Goal: Task Accomplishment & Management: Use online tool/utility

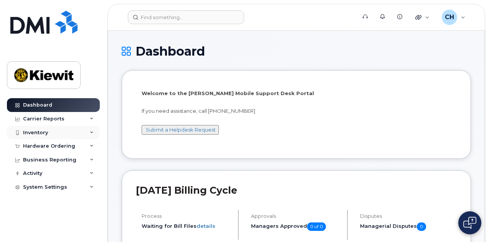
click at [93, 136] on div "Inventory" at bounding box center [53, 133] width 93 height 14
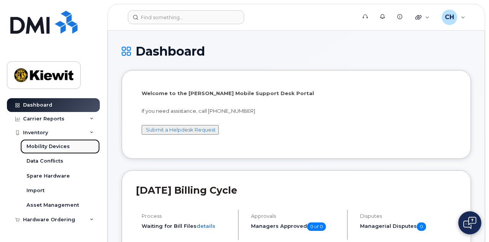
click at [73, 148] on link "Mobility Devices" at bounding box center [59, 146] width 79 height 15
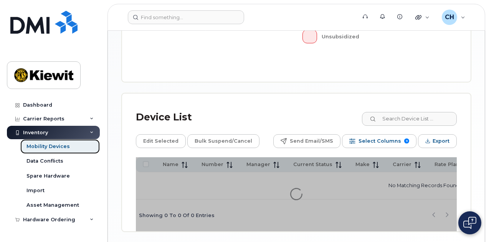
scroll to position [166, 0]
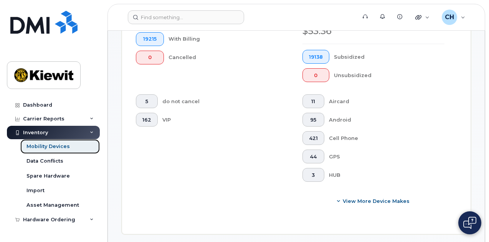
scroll to position [411, 0]
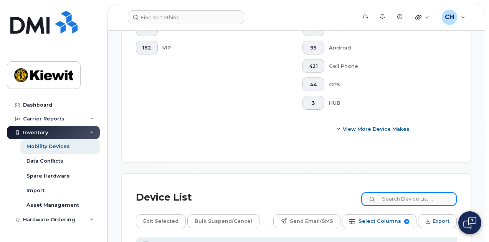
click at [403, 192] on input at bounding box center [409, 199] width 96 height 14
type input "106146"
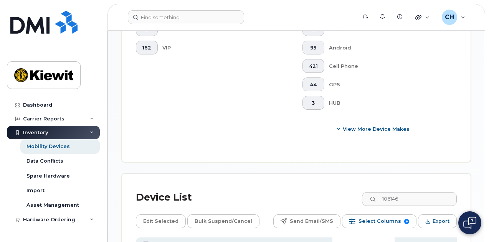
click at [337, 237] on th "Current Status" at bounding box center [363, 244] width 62 height 15
checkbox input "true"
click at [165, 216] on span "Edit Selected" at bounding box center [160, 222] width 35 height 12
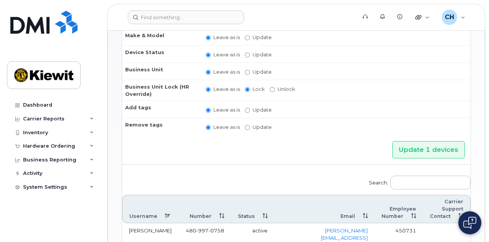
scroll to position [183, 0]
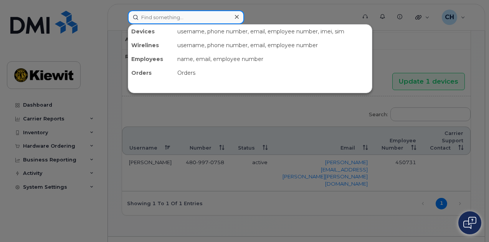
click at [183, 18] on input at bounding box center [186, 17] width 116 height 14
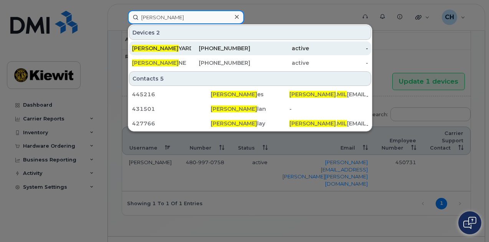
type input "[PERSON_NAME]"
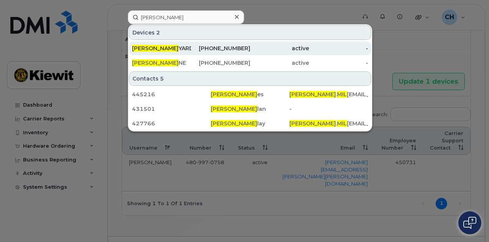
click at [185, 45] on div "[PERSON_NAME] MIL YARD" at bounding box center [161, 49] width 59 height 8
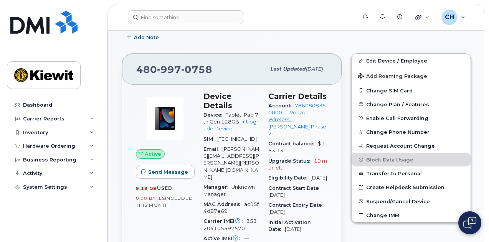
scroll to position [153, 0]
